Goal: Task Accomplishment & Management: Use online tool/utility

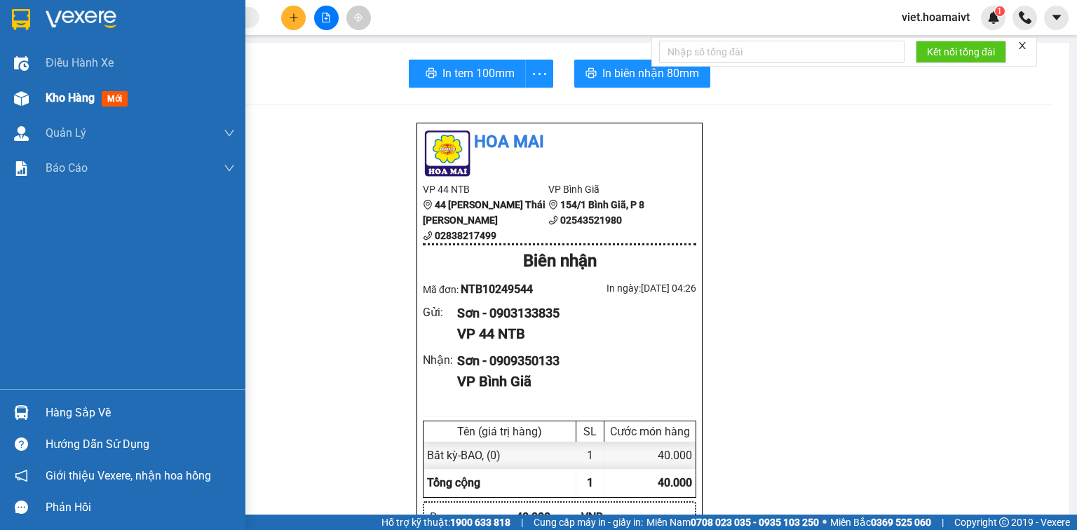
click at [84, 102] on span "Kho hàng" at bounding box center [70, 97] width 49 height 13
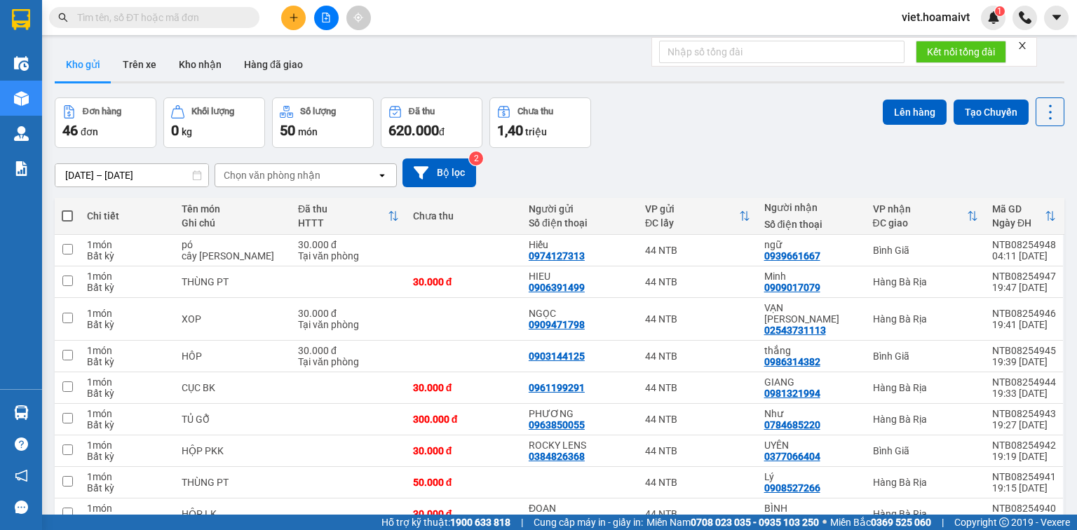
click at [336, 176] on div "Chọn văn phòng nhận" at bounding box center [295, 175] width 161 height 22
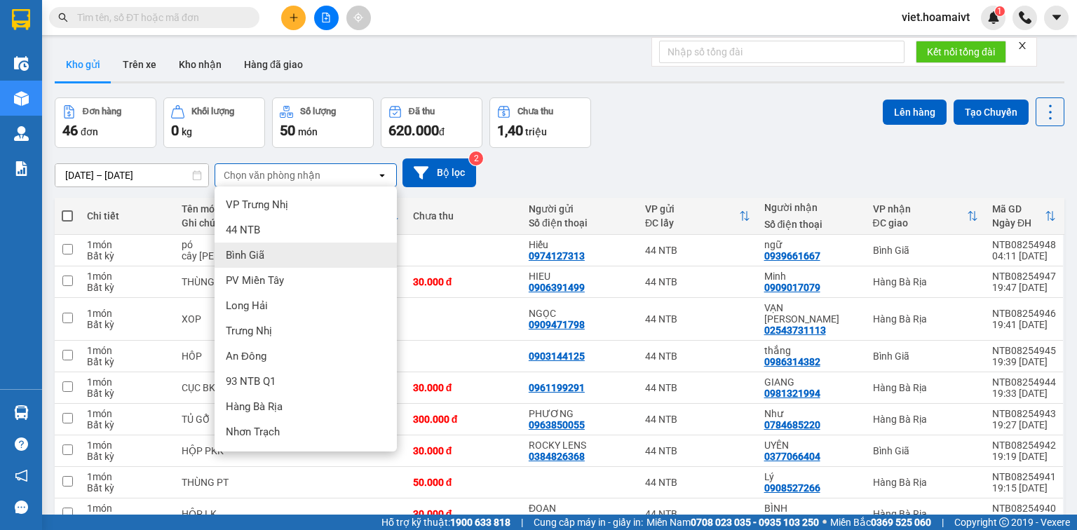
click at [290, 247] on div "Bình Giã" at bounding box center [306, 255] width 182 height 25
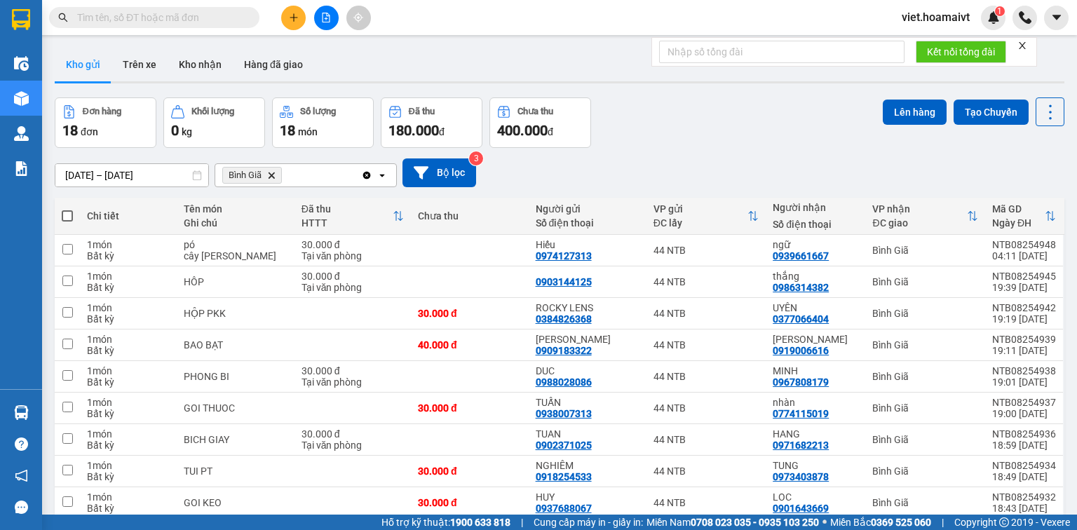
click at [62, 216] on span at bounding box center [67, 215] width 11 height 11
click at [67, 209] on input "checkbox" at bounding box center [67, 209] width 0 height 0
checkbox input "true"
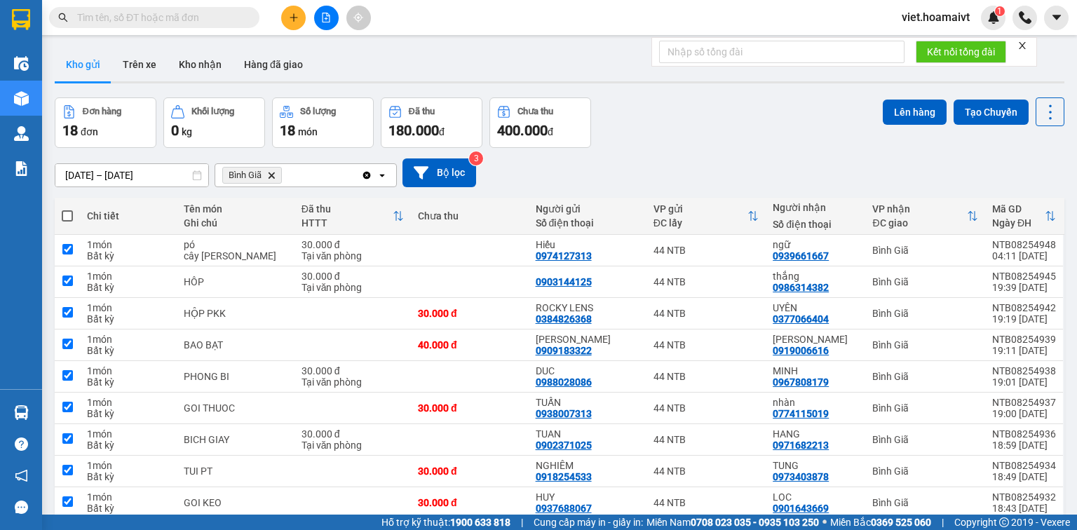
checkbox input "true"
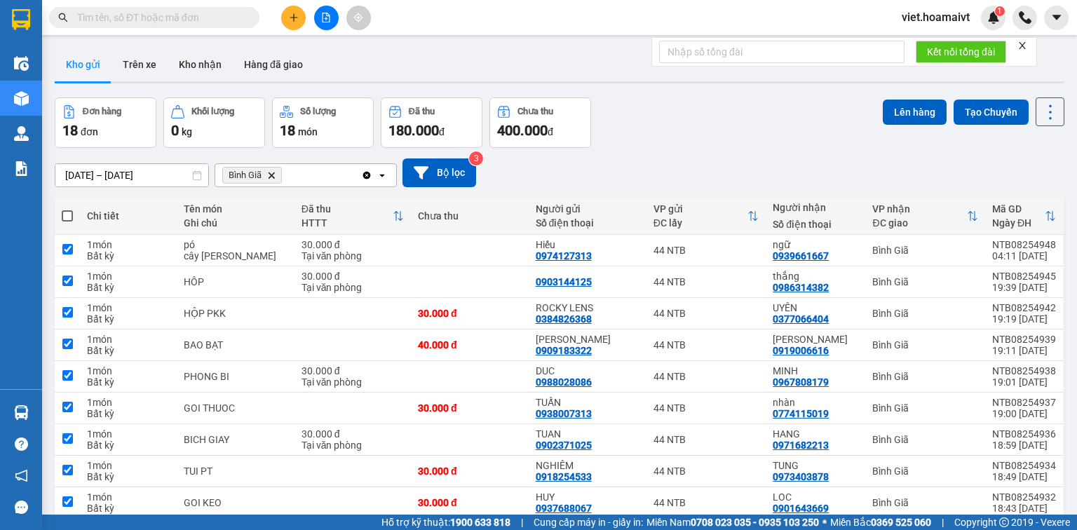
checkbox input "true"
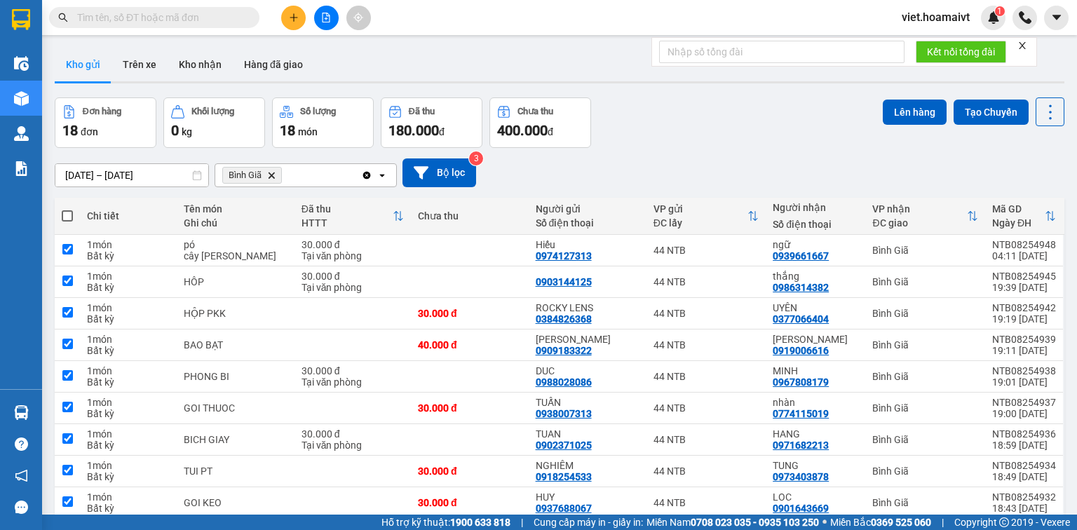
checkbox input "true"
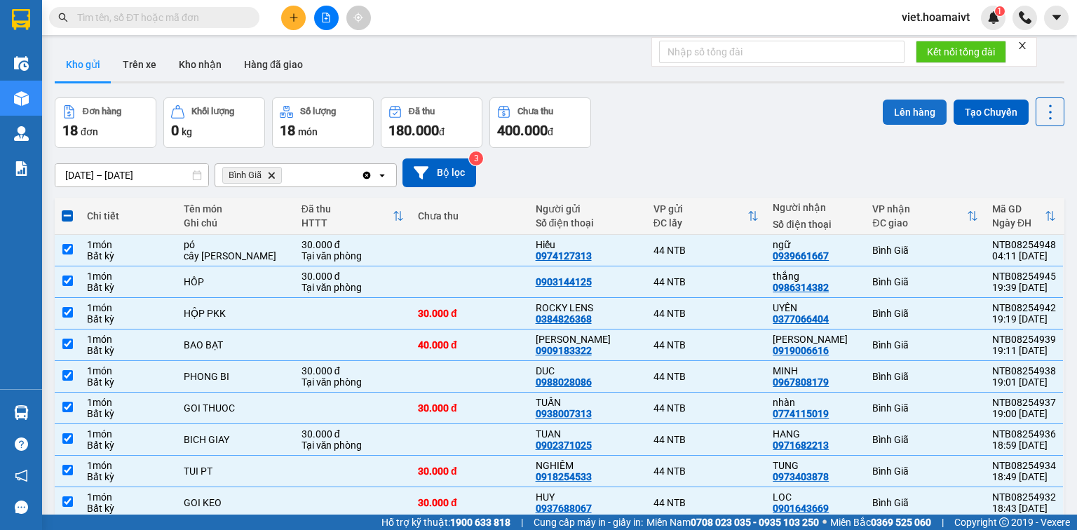
click at [911, 111] on button "Lên hàng" at bounding box center [915, 112] width 64 height 25
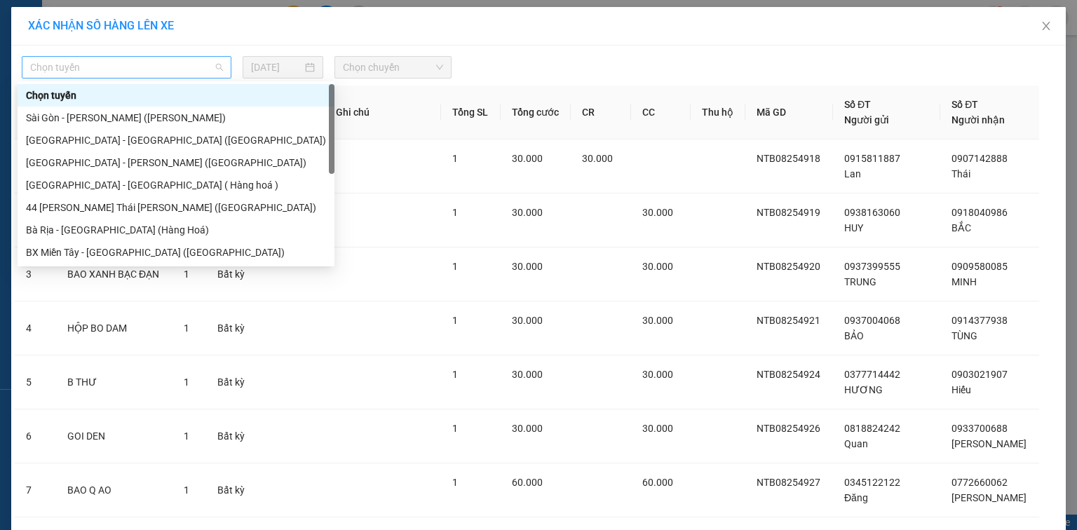
click at [114, 73] on span "Chọn tuyến" at bounding box center [126, 67] width 193 height 21
click at [118, 116] on div "Sài Gòn - Vũng Tàu (Hàng Hoá)" at bounding box center [176, 117] width 300 height 15
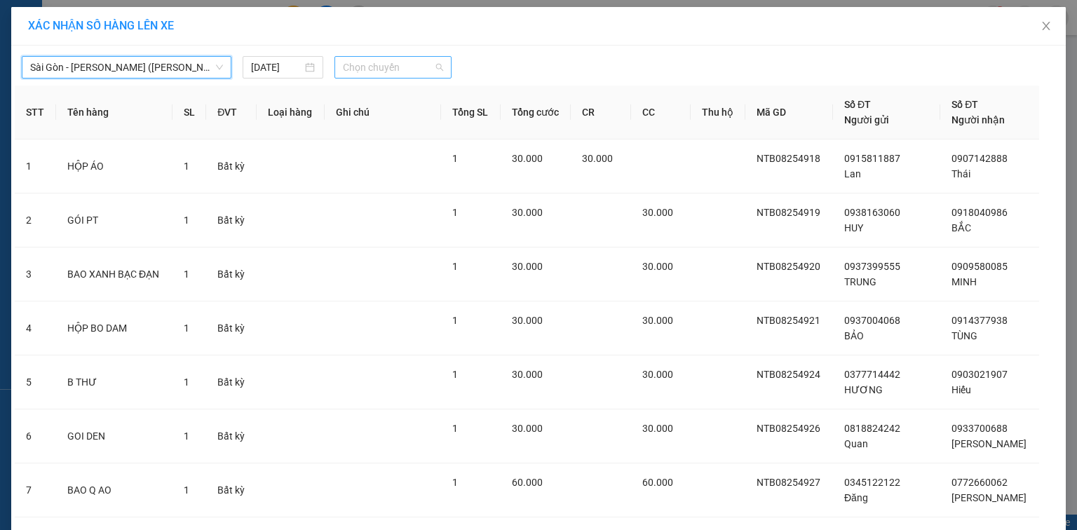
click at [365, 72] on span "Chọn chuyến" at bounding box center [393, 67] width 101 height 21
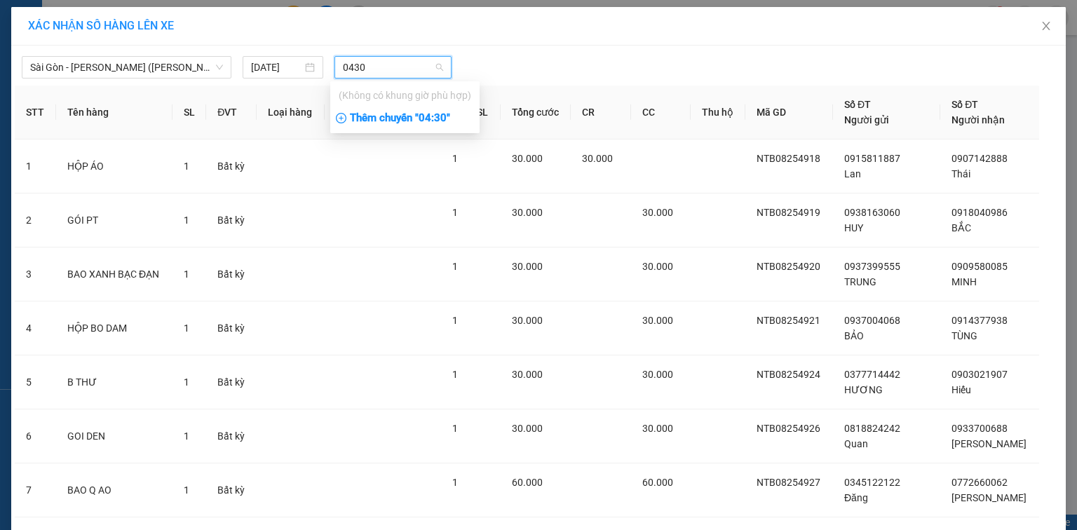
type input "0430"
click at [445, 122] on div "Thêm chuyến " 04:30 "" at bounding box center [404, 119] width 149 height 24
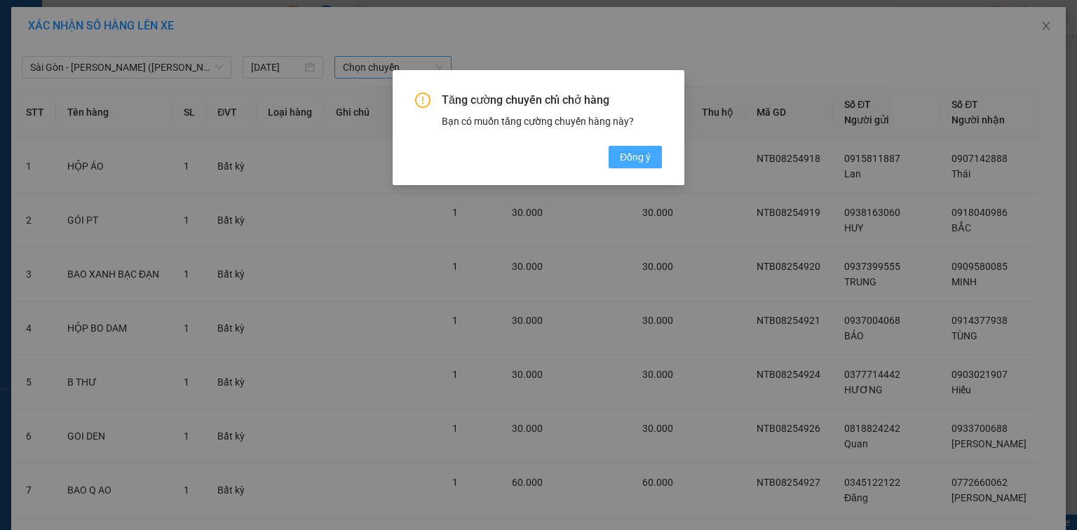
click at [637, 161] on span "Đồng ý" at bounding box center [635, 156] width 31 height 15
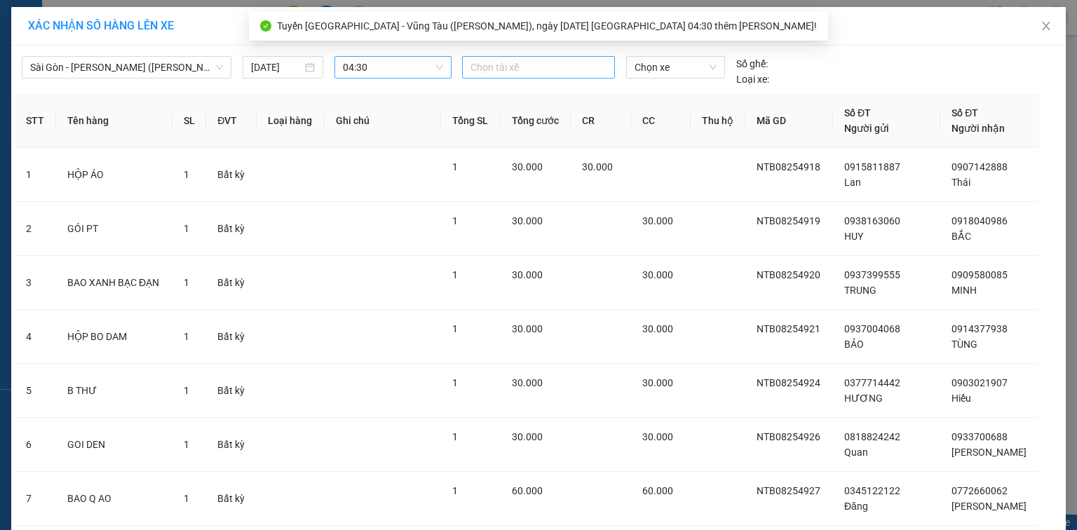
click at [536, 73] on div at bounding box center [539, 67] width 146 height 17
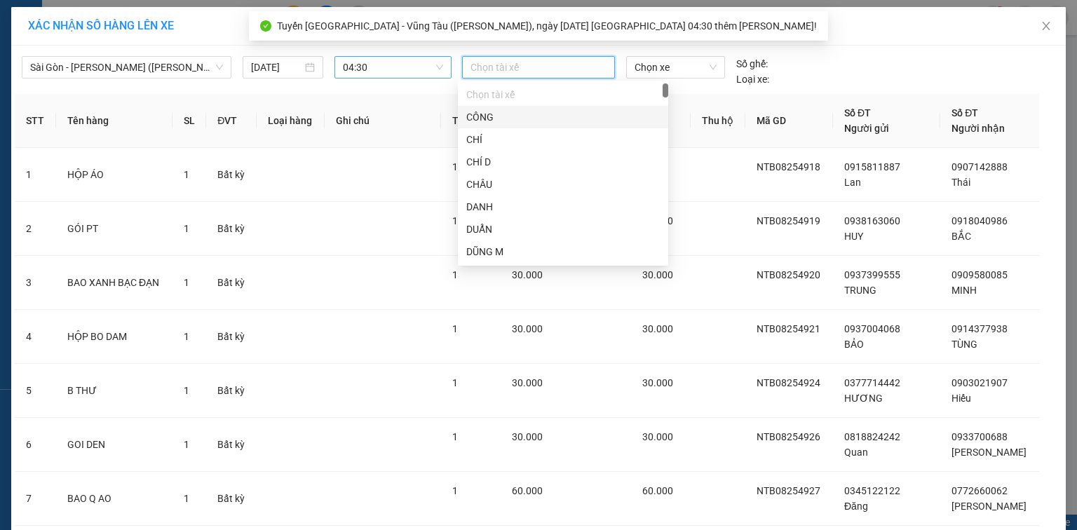
type input "s"
click at [538, 184] on div "SƠN A" at bounding box center [563, 184] width 194 height 15
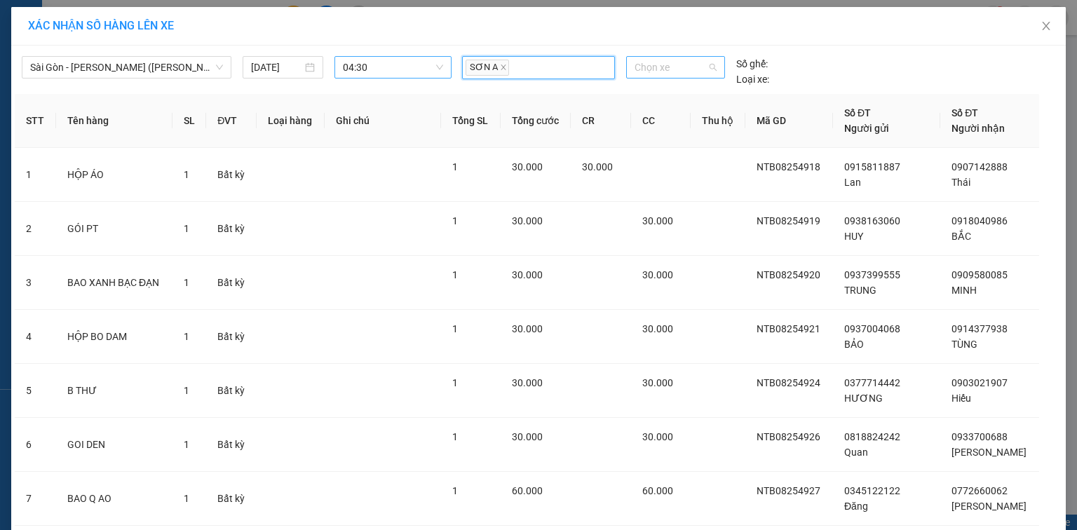
click at [691, 66] on span "Chọn xe" at bounding box center [675, 67] width 81 height 21
type input "3380"
click at [645, 95] on div "72H-033.80" at bounding box center [670, 95] width 81 height 15
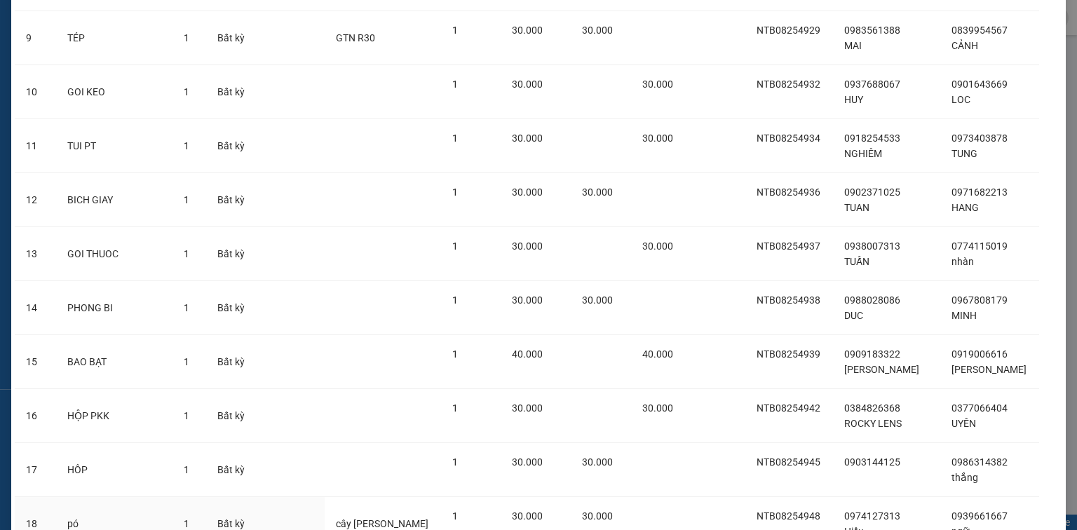
scroll to position [681, 0]
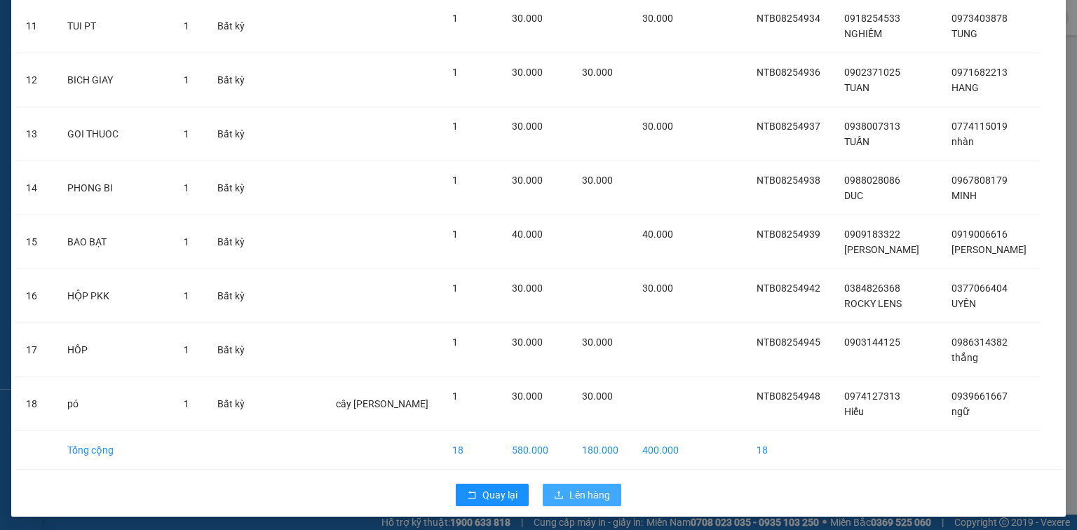
click at [580, 493] on span "Lên hàng" at bounding box center [589, 494] width 41 height 15
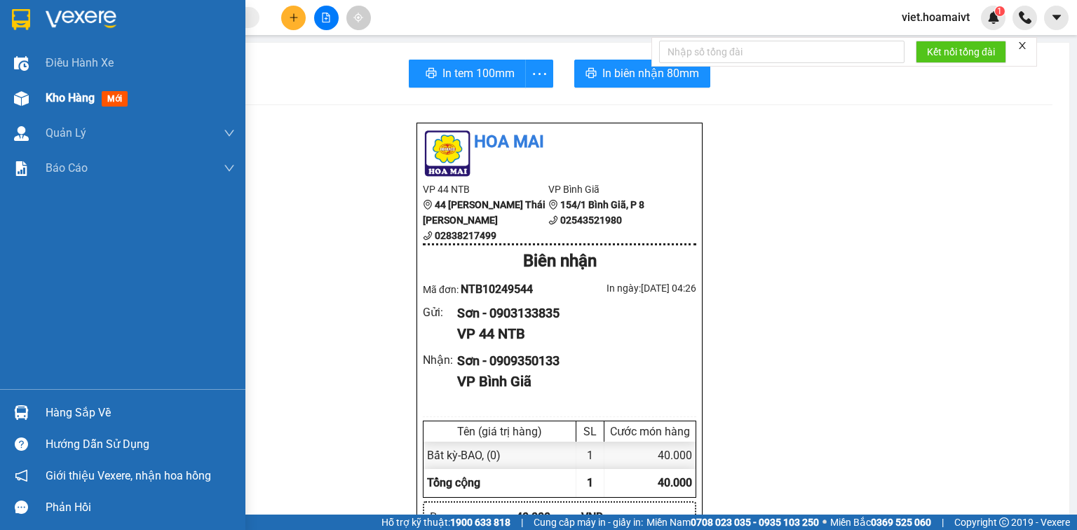
click at [57, 97] on span "Kho hàng" at bounding box center [70, 97] width 49 height 13
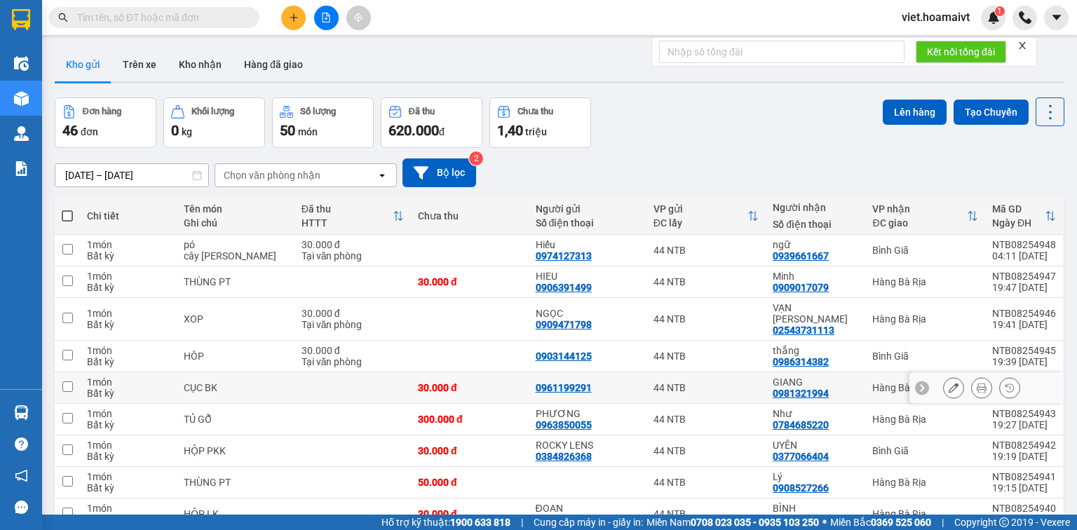
scroll to position [90, 0]
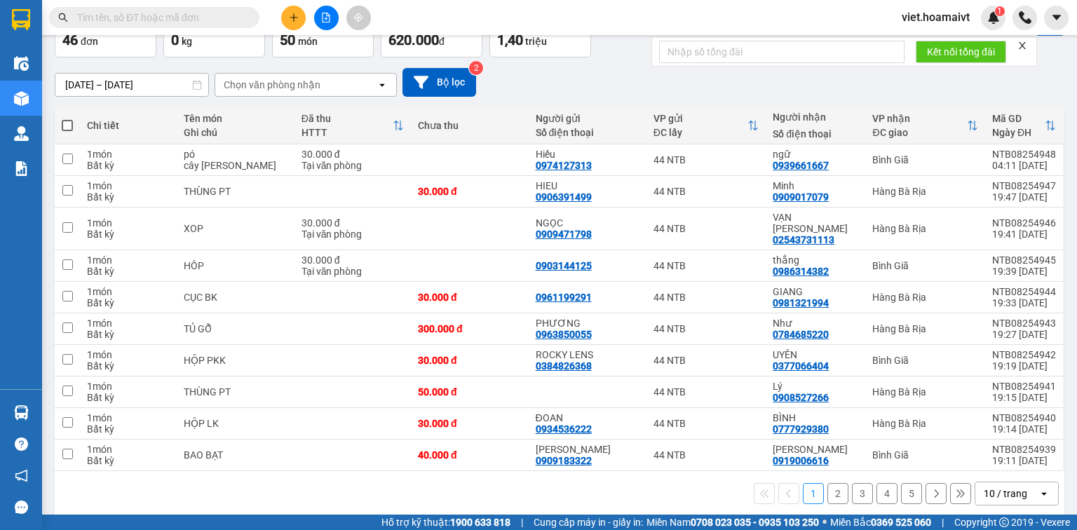
click at [1011, 487] on div "10 / trang" at bounding box center [1005, 494] width 43 height 14
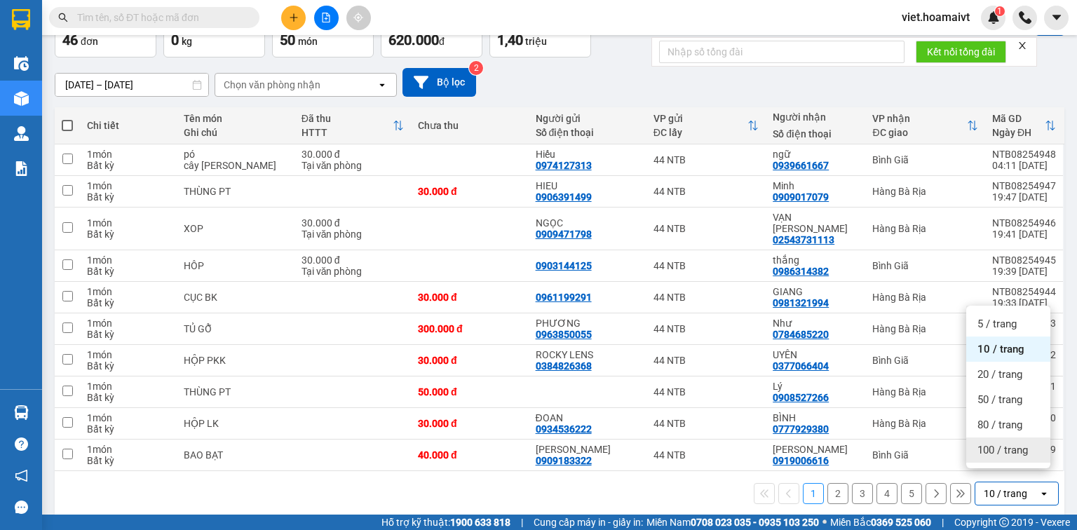
click at [1016, 457] on div "100 / trang" at bounding box center [1008, 450] width 84 height 25
